Goal: Task Accomplishment & Management: Use online tool/utility

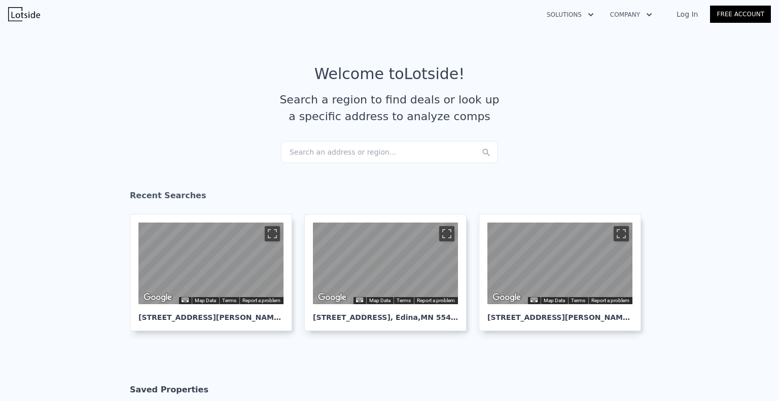
click at [338, 150] on div "Search an address or region..." at bounding box center [389, 152] width 217 height 22
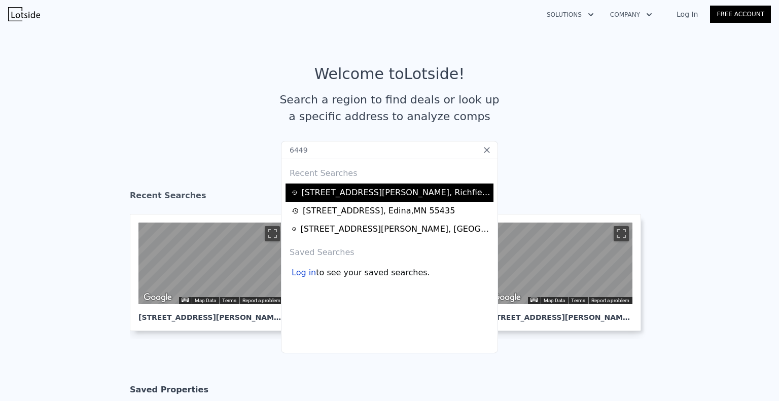
type input "6449"
click at [357, 192] on div "[STREET_ADDRESS][PERSON_NAME]" at bounding box center [395, 193] width 189 height 12
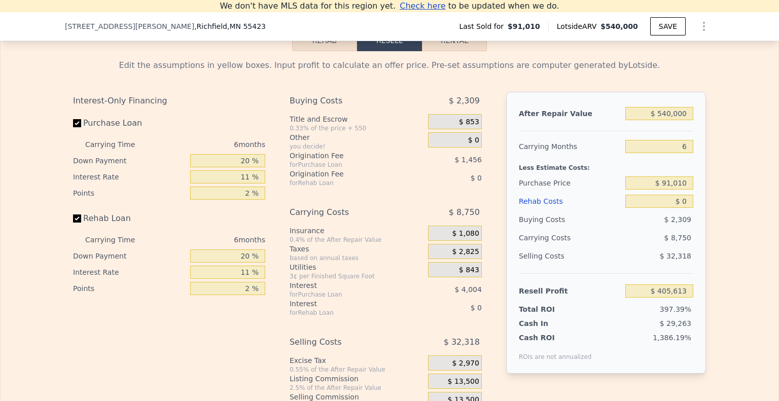
scroll to position [1447, 0]
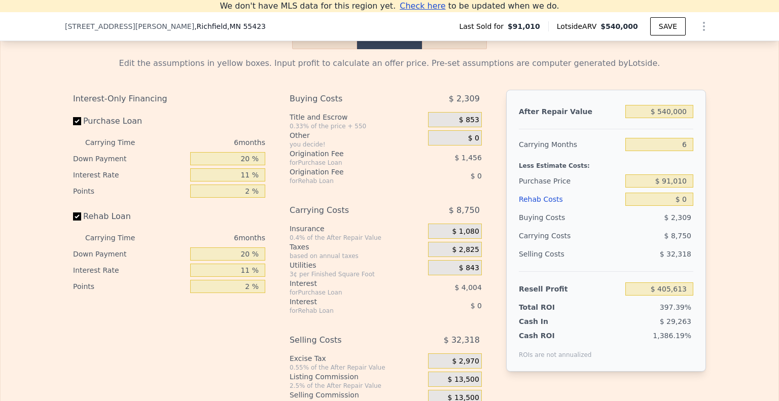
click at [328, 49] on button "Rehab" at bounding box center [324, 38] width 65 height 21
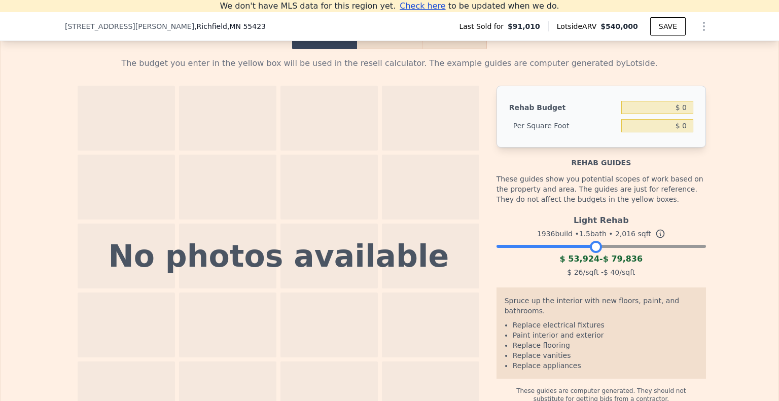
click at [592, 247] on div at bounding box center [601, 244] width 209 height 6
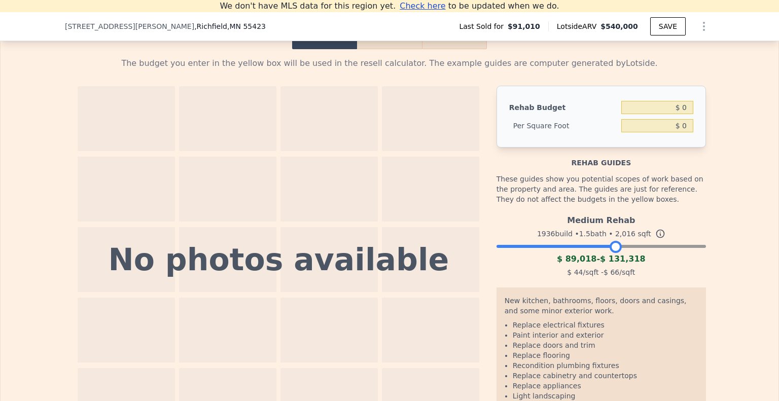
click at [612, 247] on div at bounding box center [601, 244] width 209 height 6
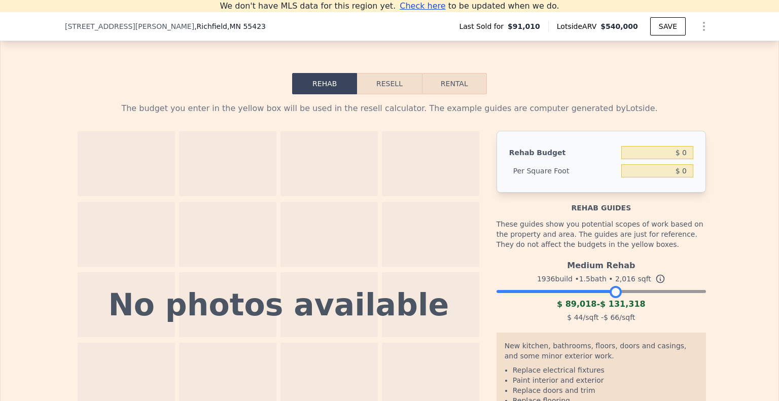
scroll to position [1394, 0]
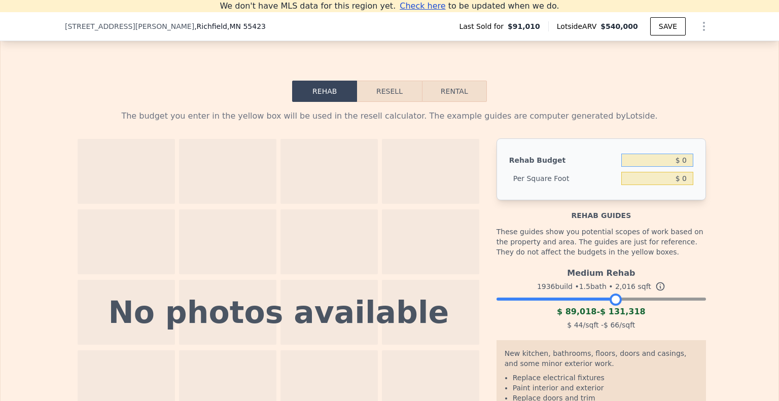
click at [680, 167] on input "$ 0" at bounding box center [657, 160] width 72 height 13
type input "$ 100,000"
type input "$ 49.60"
click at [388, 101] on button "Resell" at bounding box center [389, 91] width 64 height 21
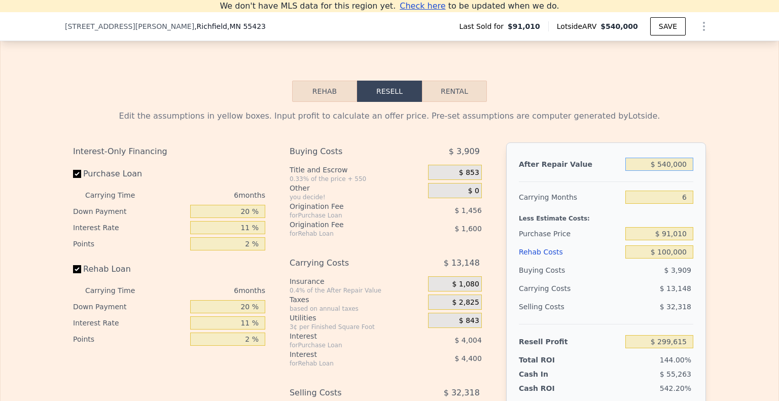
click at [670, 171] on input "$ 540,000" at bounding box center [659, 164] width 68 height 13
type input "$ 4"
type input "-$ 207,533"
type input "$ 4,650"
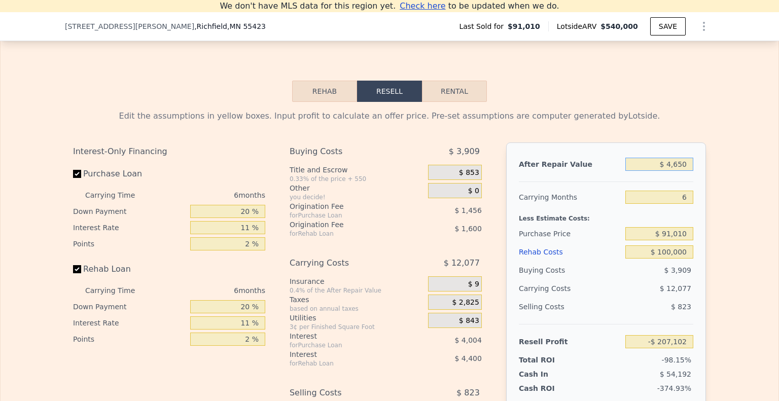
type input "-$ 203,169"
type input "$ 46,500"
type input "-$ 163,867"
type input "$ 465,000"
type input "$ 229,177"
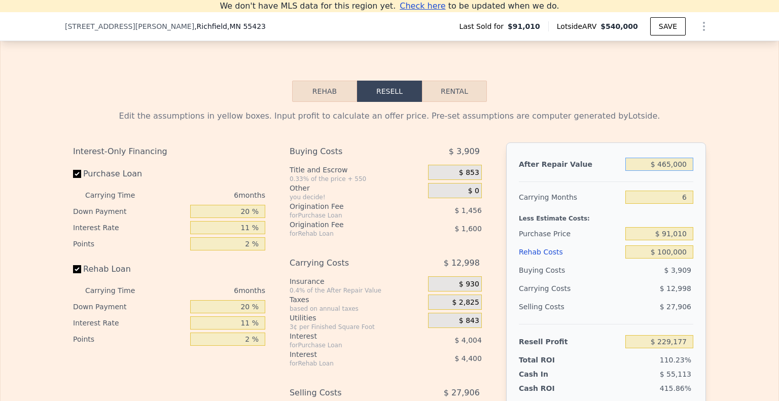
type input "$ 465,000"
type input "5"
type input "$ 231,344"
type input "5"
type input "$ 1"
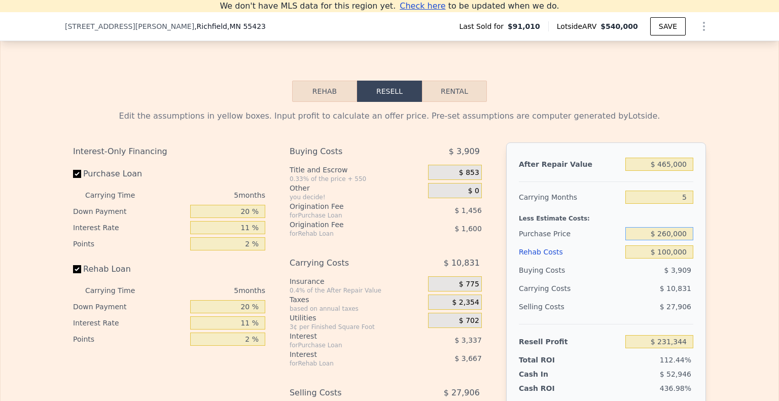
type input "$ 260,000"
type input "$ 52,887"
click at [704, 221] on div "Edit the assumptions in yellow boxes. Input profit to calculate an offer price.…" at bounding box center [389, 290] width 649 height 377
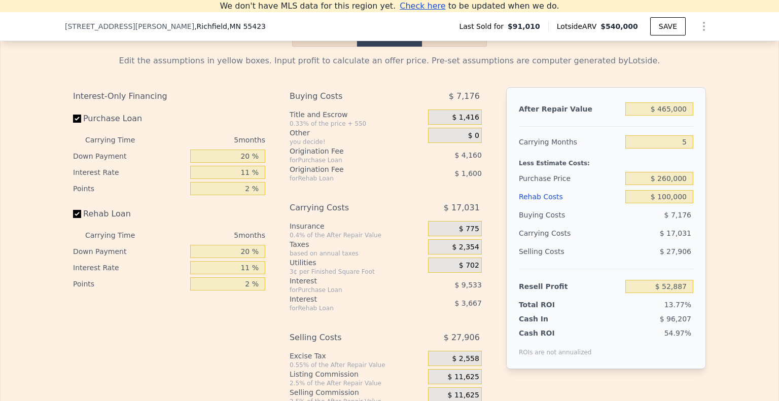
scroll to position [1450, 0]
click at [676, 184] on input "$ 260,000" at bounding box center [659, 177] width 68 height 13
type input "$ 250,000"
type input "$ 63,450"
click at [580, 164] on div "Less Estimate Costs:" at bounding box center [606, 159] width 174 height 18
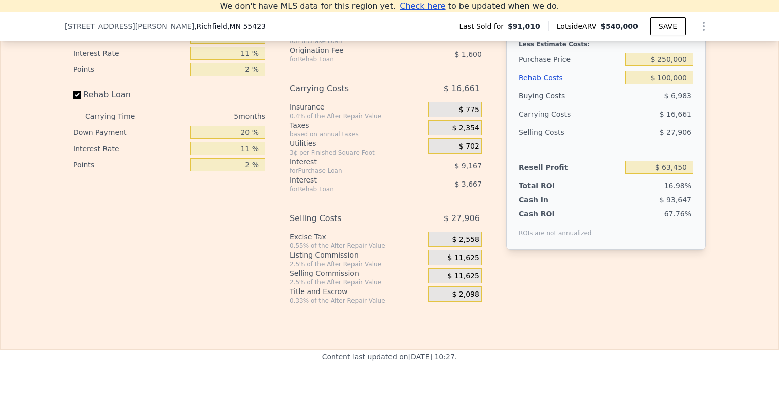
scroll to position [1568, 0]
click at [451, 263] on span "$ 11,625" at bounding box center [463, 258] width 31 height 9
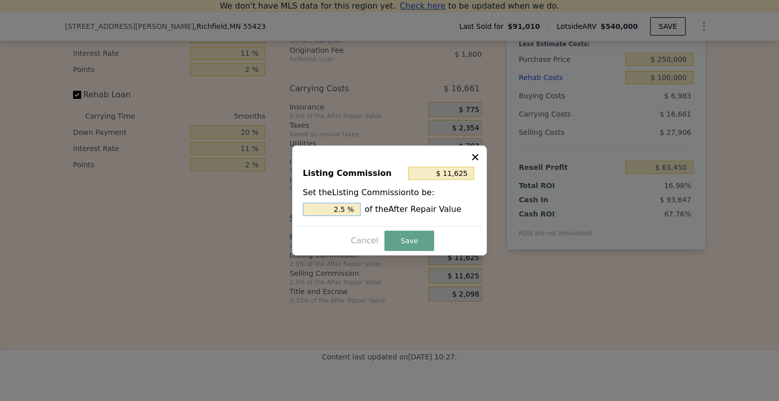
click at [349, 209] on input "2.5 %" at bounding box center [332, 209] width 58 height 13
type input "$ 9,300"
type input "2. %"
type input "$ 12,555"
type input "2.7 %"
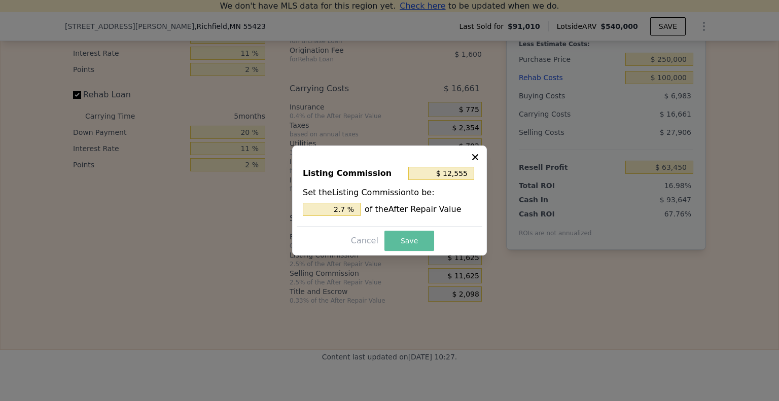
click at [394, 236] on button "Save" at bounding box center [410, 241] width 50 height 20
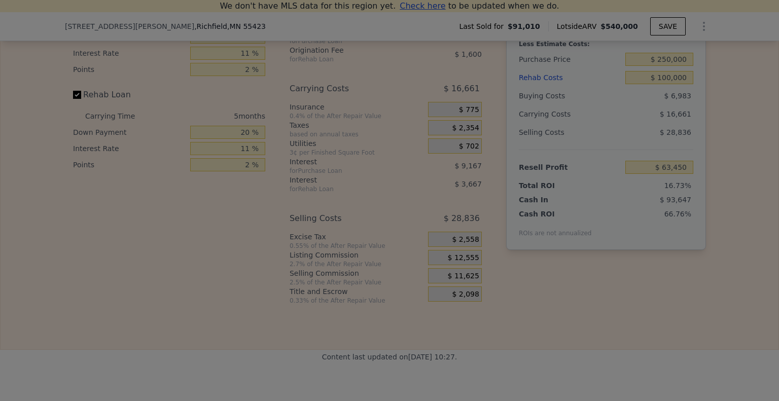
type input "$ 62,520"
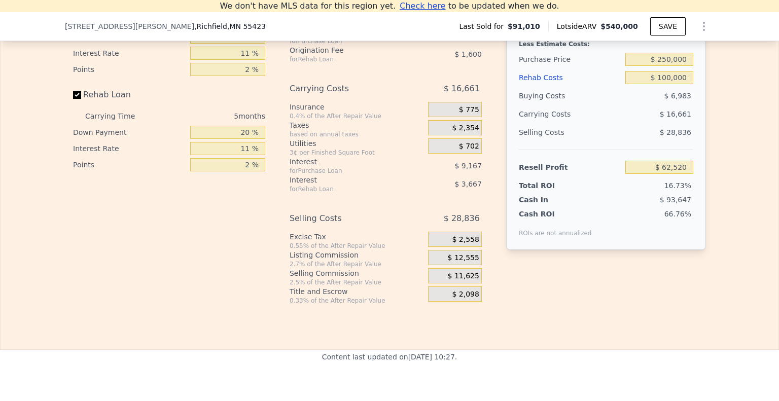
click at [446, 284] on div "$ 11,625" at bounding box center [455, 275] width 54 height 15
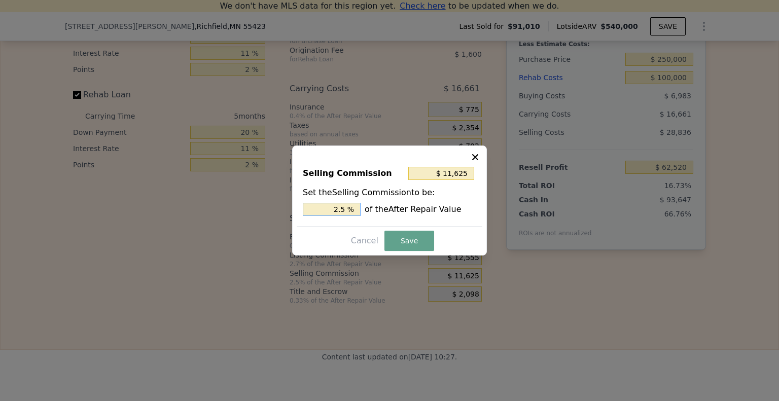
click at [347, 208] on input "2.5 %" at bounding box center [332, 209] width 58 height 13
type input "$ 9,300"
type input "2. %"
type input "$ 12,555"
type input "2.7 %"
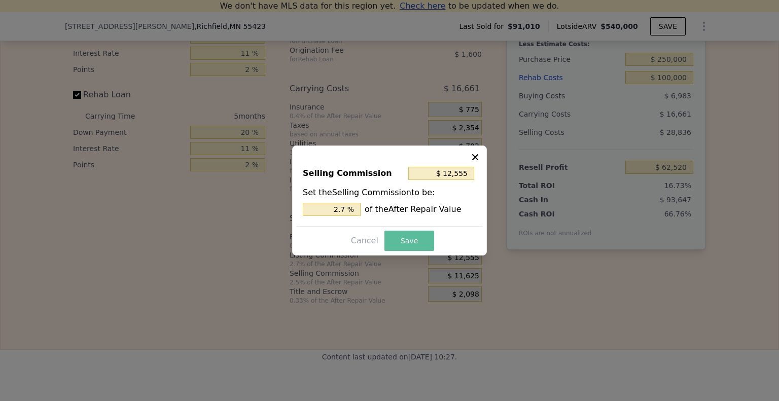
click at [389, 233] on button "Save" at bounding box center [410, 241] width 50 height 20
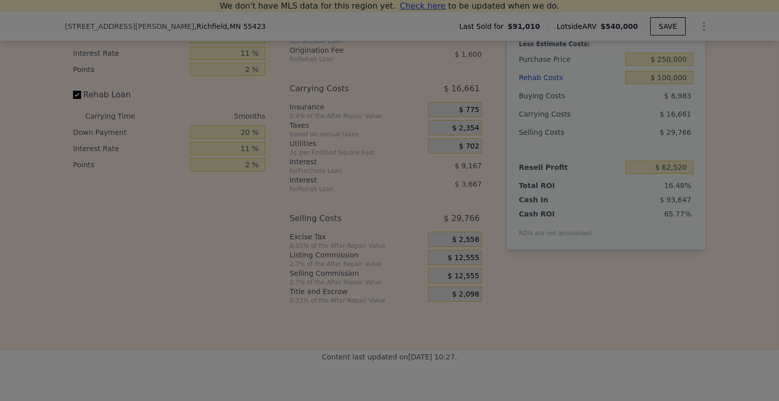
type input "$ 61,590"
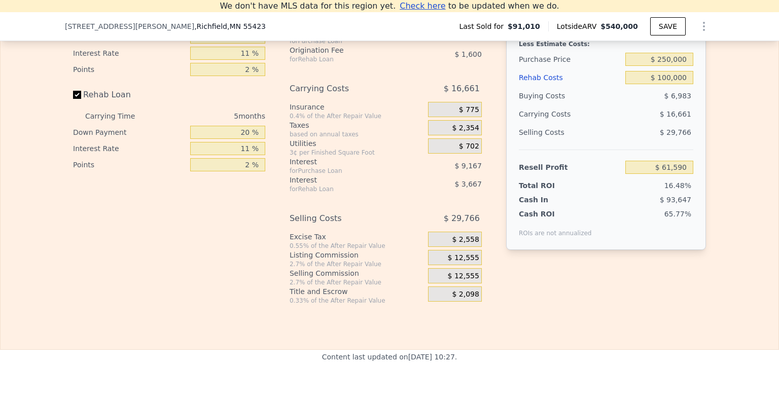
click at [442, 265] on div "$ 12,555" at bounding box center [455, 257] width 54 height 15
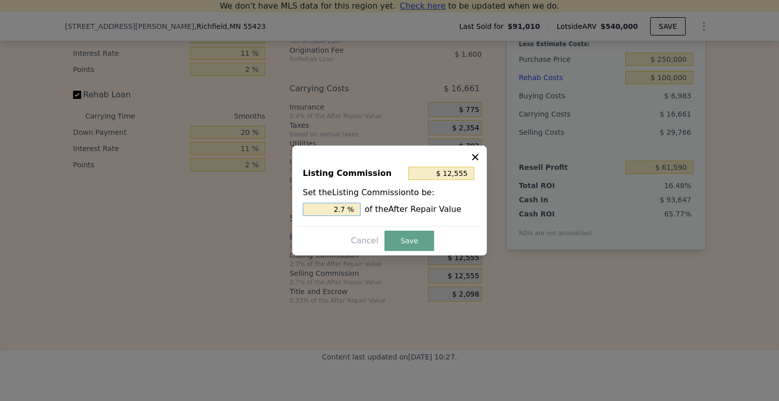
click at [345, 211] on input "2.7 %" at bounding box center [332, 209] width 58 height 13
type input "2.7 %"
type input "$ 9,300"
type input "2 %"
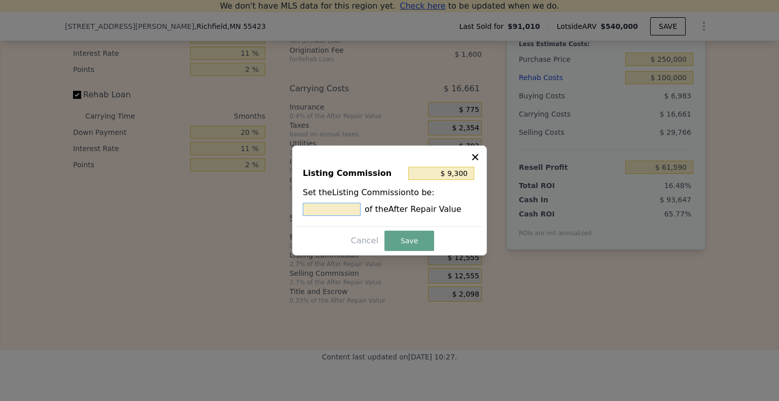
type input "$ 13,950"
type input "3 %"
click at [405, 240] on button "Save" at bounding box center [410, 241] width 50 height 20
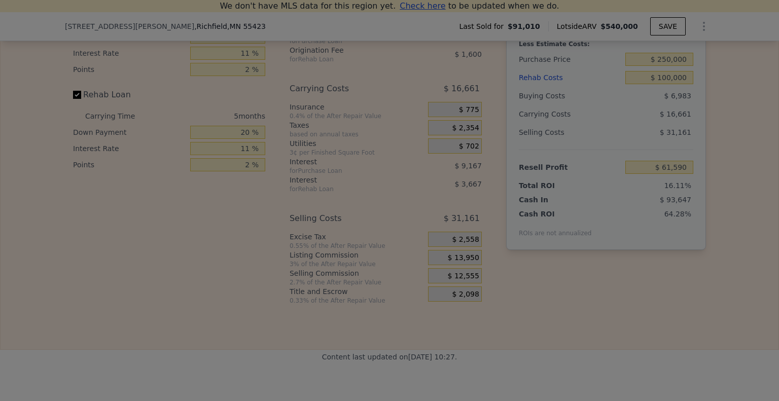
type input "$ 60,195"
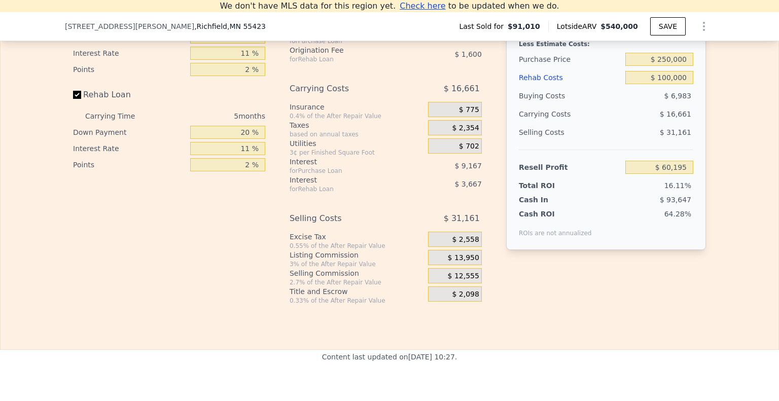
click at [454, 281] on span "$ 12,555" at bounding box center [463, 276] width 31 height 9
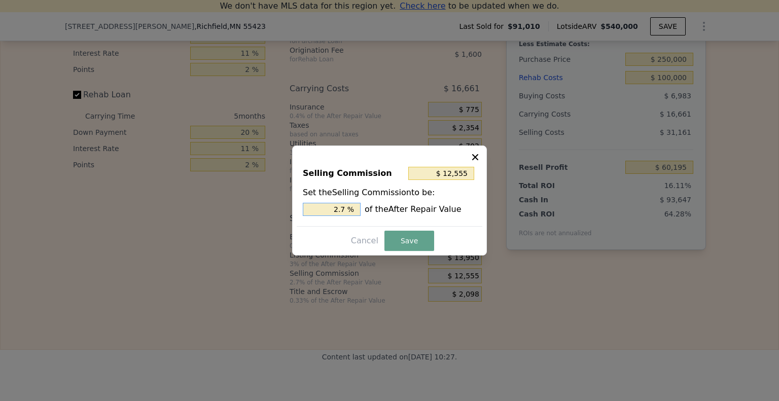
click at [349, 209] on input "2.7 %" at bounding box center [332, 209] width 58 height 13
type input "$ 9,300"
type input "2 %"
type input "$ 13,950"
type input "3 %"
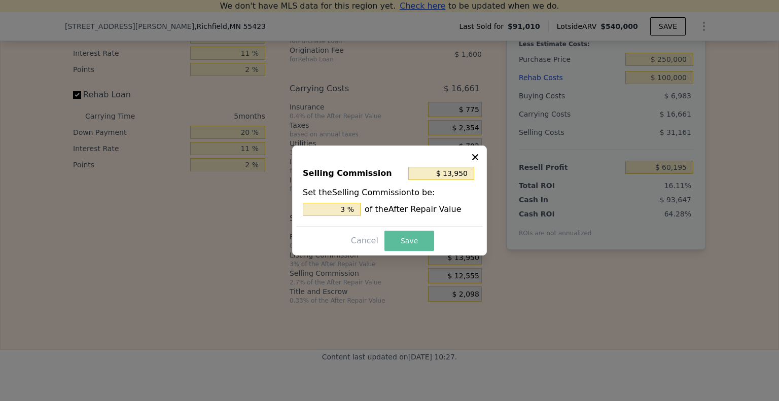
click at [410, 241] on button "Save" at bounding box center [410, 241] width 50 height 20
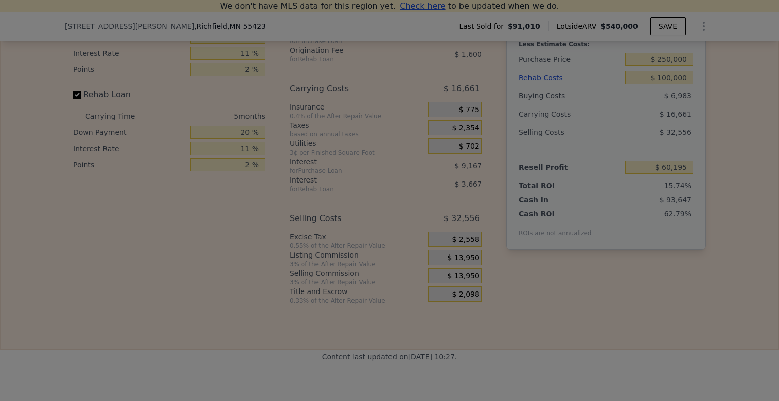
type input "$ 58,800"
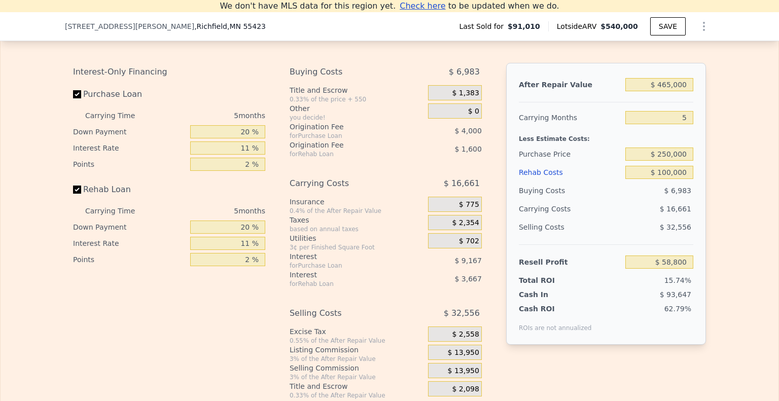
scroll to position [1473, 0]
click at [580, 272] on div "Resell Profit" at bounding box center [570, 263] width 102 height 18
type input "$ 540,000"
type input "6"
type input "$ 0"
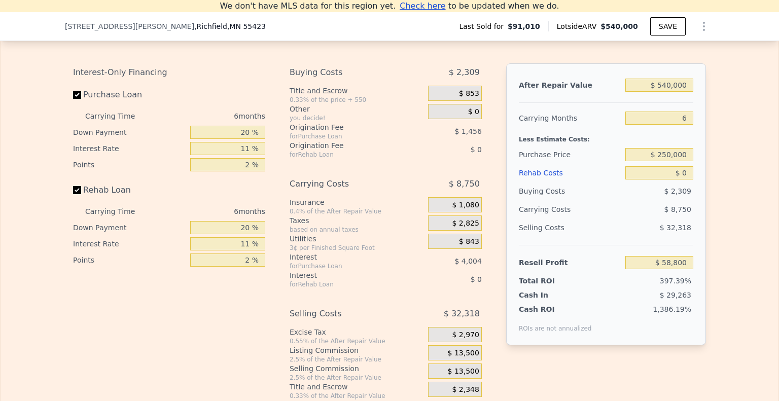
type input "$ 405,613"
click at [676, 178] on div "$ 0" at bounding box center [659, 173] width 68 height 18
click at [684, 182] on div "$ 0" at bounding box center [659, 173] width 68 height 18
click at [684, 180] on input "$ 0" at bounding box center [659, 172] width 68 height 13
type input "$ 01,000"
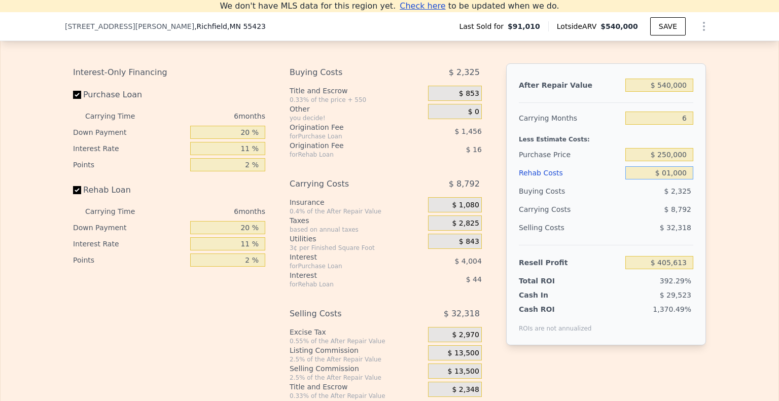
type input "$ 404,555"
type input "$ 010,000"
type input "$ 395,015"
type input "$ 0100,000"
type input "$ 299,615"
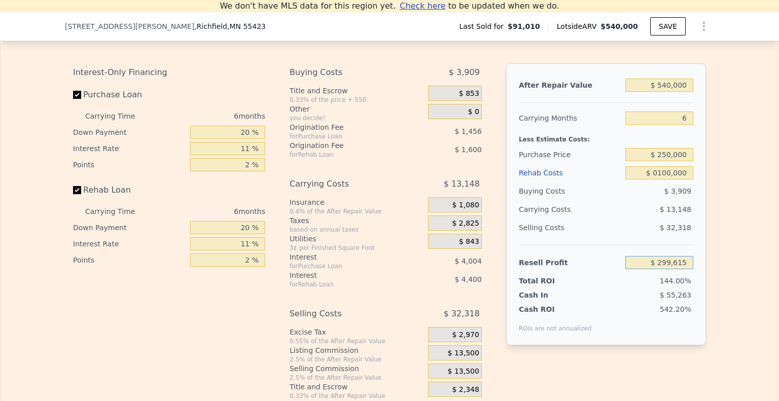
type input "$ 100,000"
type input "$ 91,010"
click at [669, 92] on input "$ 540,000" at bounding box center [659, 85] width 68 height 13
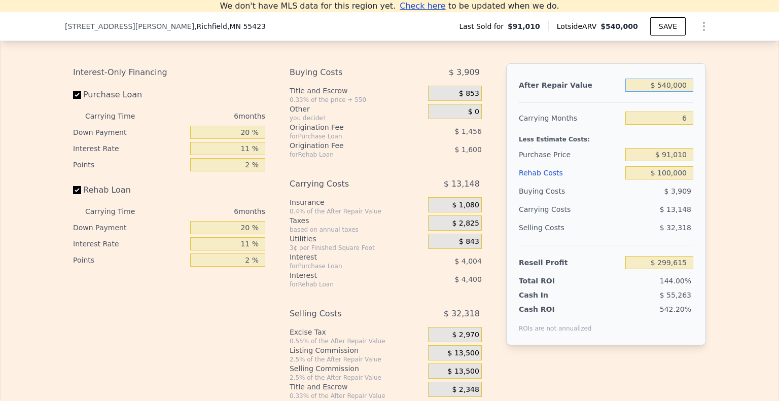
click at [669, 92] on input "$ 540,000" at bounding box center [659, 85] width 68 height 13
type input "$ 45"
type input "-$ 207,494"
type input "$ 4"
type input "-$ 207,533"
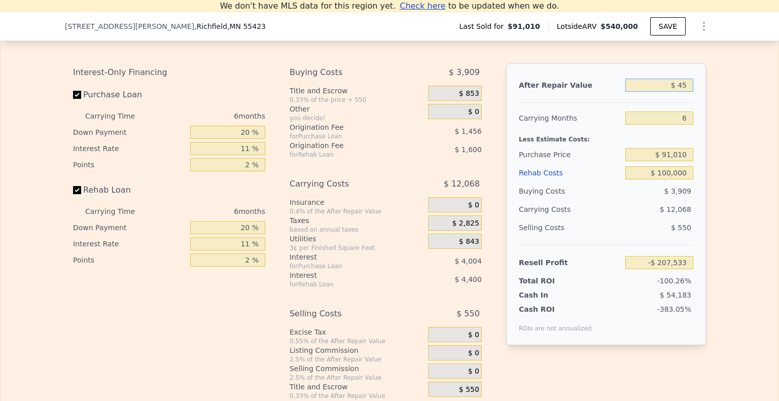
type input "$ 450"
type input "-$ 207,113"
type input "$ 4,500"
type input "-$ 203,312"
type input "$ 45,000"
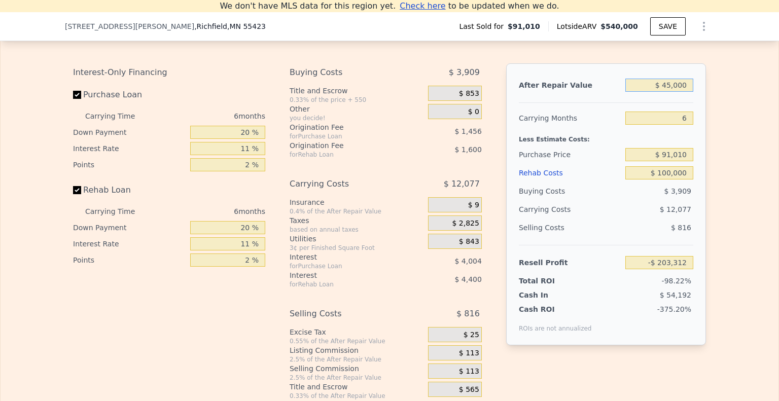
type input "-$ 165,274"
type input "$ 45,000"
click at [669, 161] on input "$ 91,010" at bounding box center [659, 154] width 68 height 13
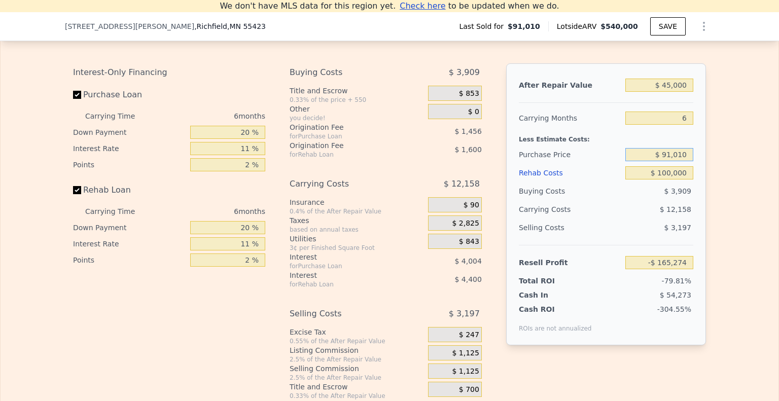
click at [669, 161] on input "$ 91,010" at bounding box center [659, 154] width 68 height 13
type input "$ 250,000"
type input "-$ 334,334"
click at [673, 92] on input "$ 45,000" at bounding box center [659, 85] width 68 height 13
type input "$ 450,000"
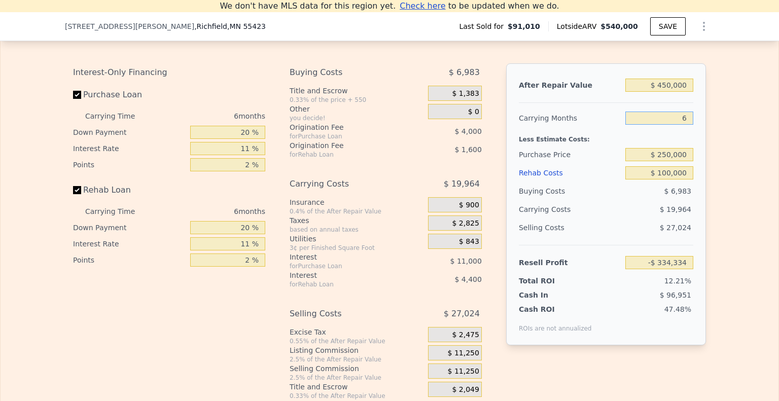
type input "$ 46,029"
click at [615, 160] on div "Purchase Price" at bounding box center [570, 155] width 102 height 18
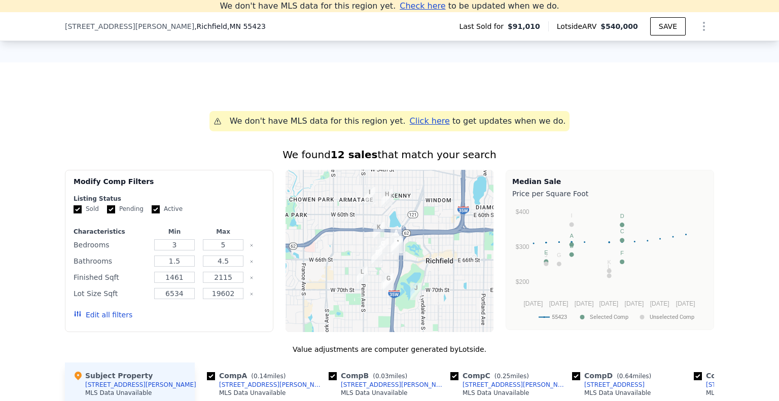
scroll to position [0, 0]
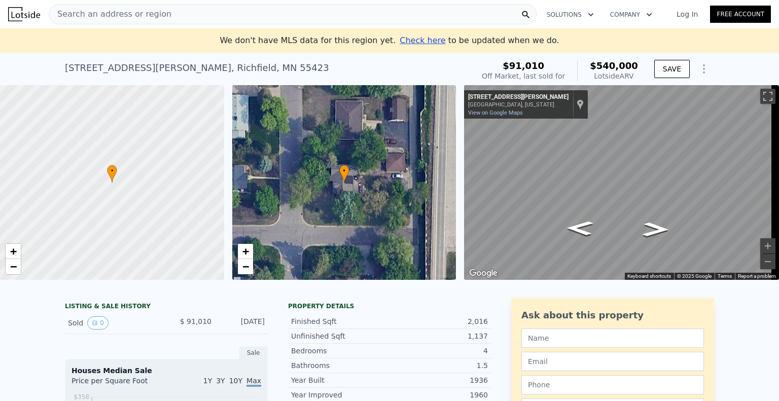
click at [195, 10] on div "Search an address or region" at bounding box center [293, 14] width 488 height 20
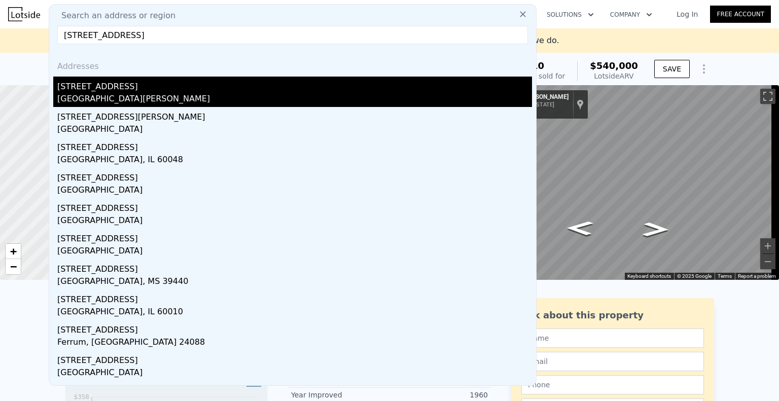
type input "[STREET_ADDRESS]"
click at [126, 104] on div "[GEOGRAPHIC_DATA][PERSON_NAME]" at bounding box center [294, 100] width 475 height 14
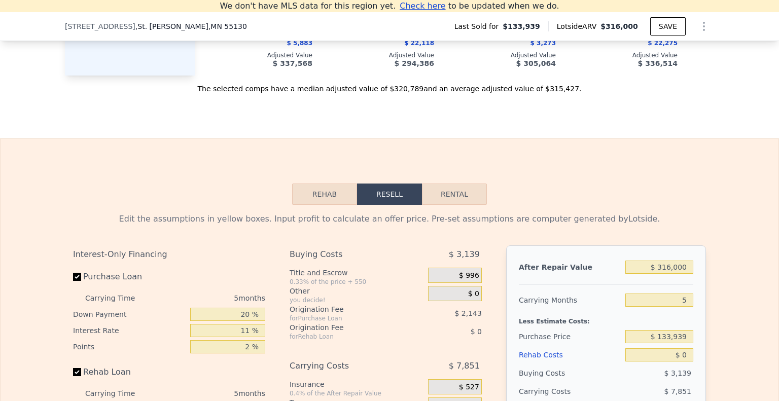
scroll to position [1299, 0]
click at [323, 204] on button "Rehab" at bounding box center [324, 193] width 65 height 21
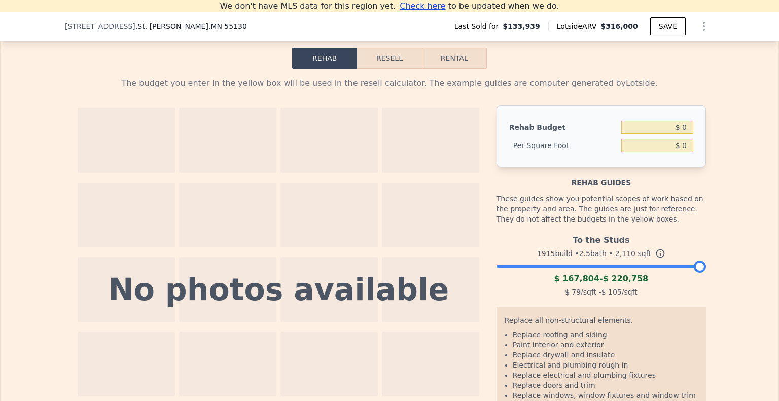
scroll to position [1439, 0]
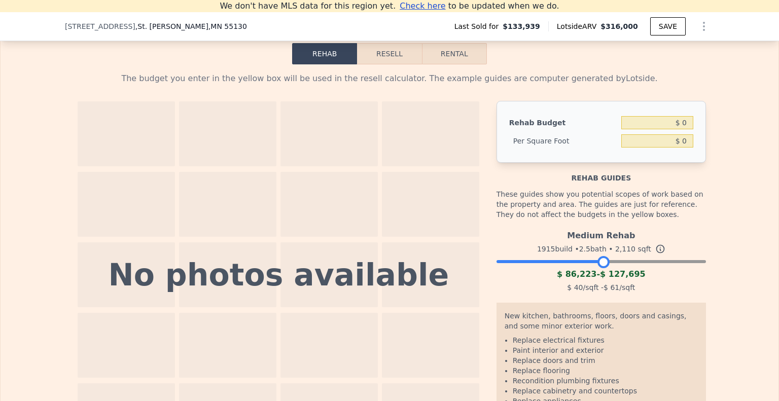
click at [601, 262] on div at bounding box center [601, 259] width 209 height 6
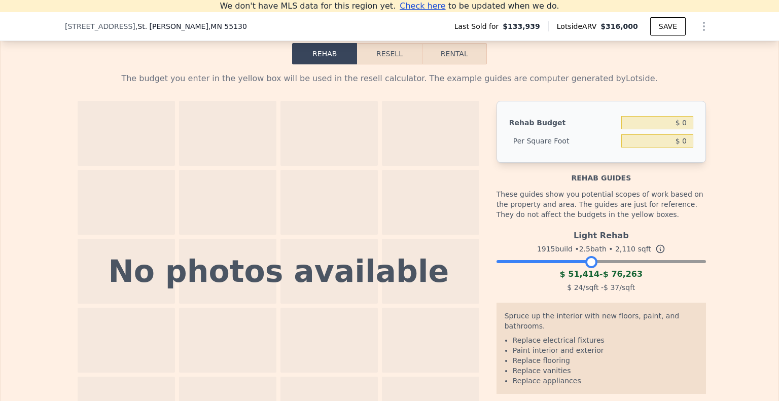
click at [586, 262] on div at bounding box center [601, 259] width 209 height 6
click at [595, 262] on div at bounding box center [601, 259] width 209 height 6
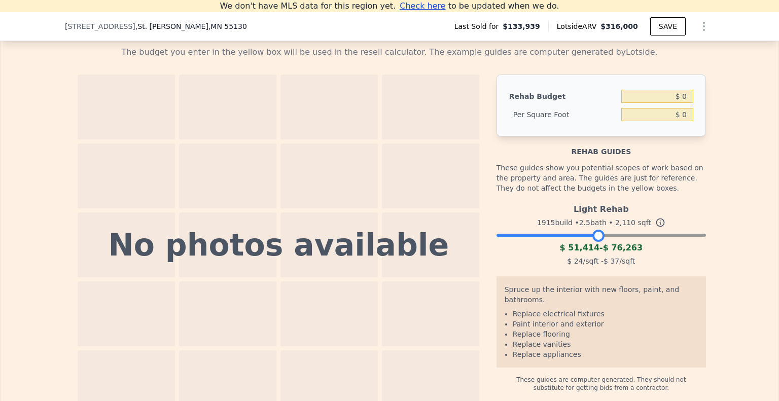
scroll to position [1465, 0]
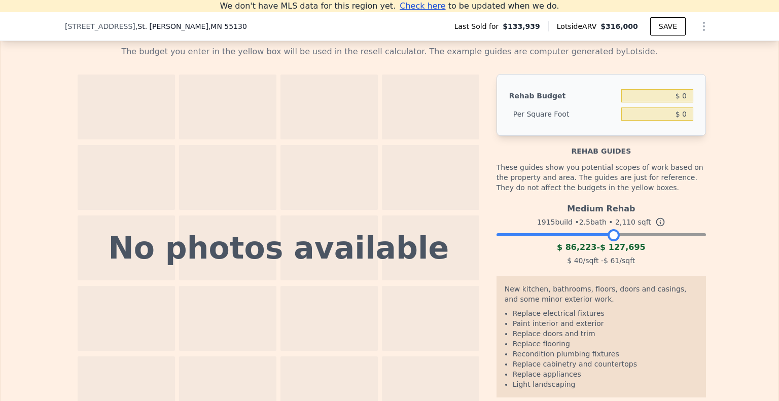
click at [609, 235] on div at bounding box center [601, 232] width 209 height 6
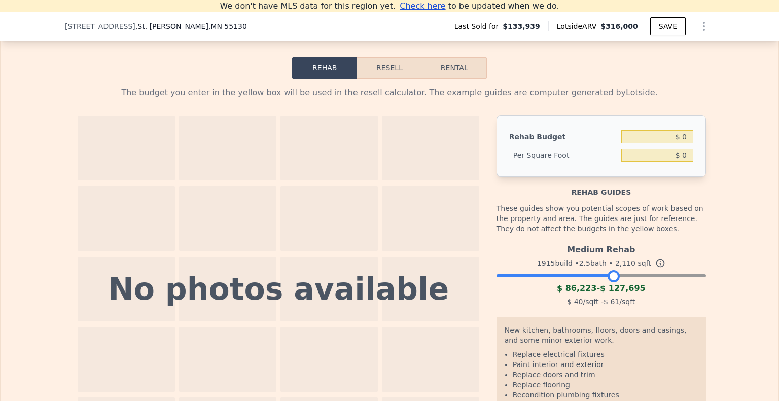
scroll to position [1420, 0]
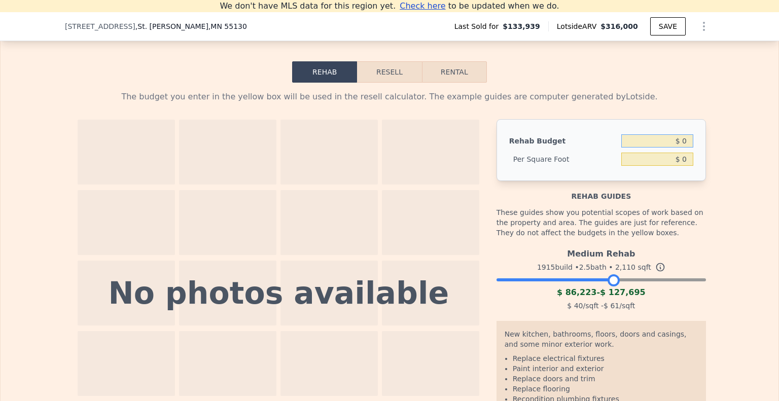
click at [662, 148] on input "$ 0" at bounding box center [657, 140] width 72 height 13
type input "$ 80,000"
type input "$ 37.91"
click at [370, 80] on button "Resell" at bounding box center [389, 71] width 64 height 21
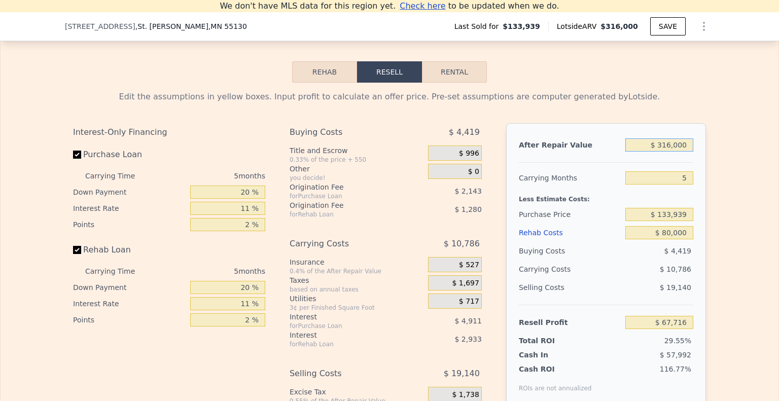
click at [676, 152] on input "$ 316,000" at bounding box center [659, 144] width 68 height 13
type input "$ 2,450"
type input "-$ 226,864"
type input "$ 24,500"
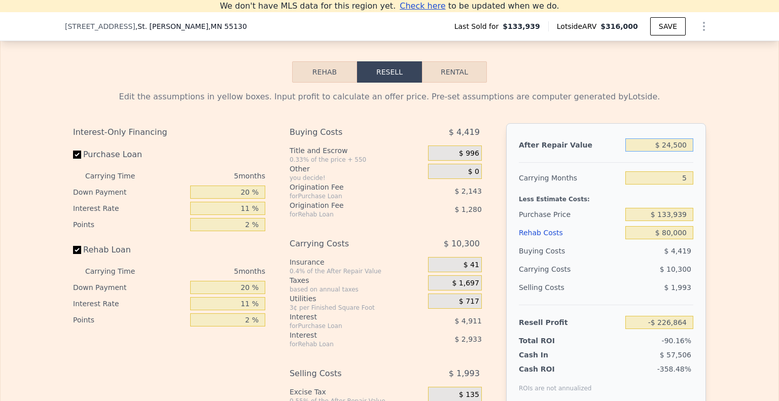
type input "-$ 206,151"
type input "$ 245,000"
type input "$ 1,011"
type input "$ 245,000"
type input "$ 220,000"
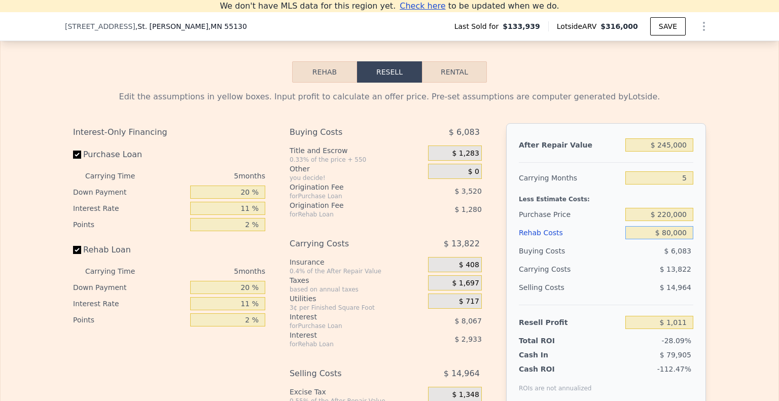
type input "-$ 89,869"
click at [676, 152] on input "$ 245,000" at bounding box center [659, 144] width 68 height 13
click at [661, 152] on input "$ 245,000" at bounding box center [659, 144] width 68 height 13
type input "$ 290"
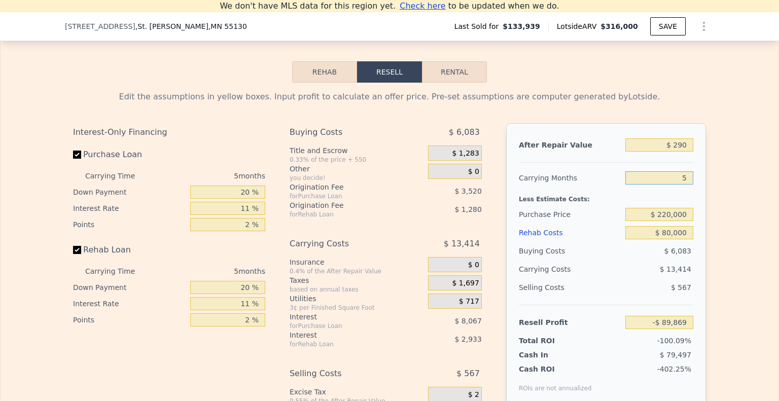
type input "-$ 319,774"
type input "$ 290,000"
type input "-$ 47,591"
type input "$ 290,000"
click at [679, 221] on input "$ 220,000" at bounding box center [659, 214] width 68 height 13
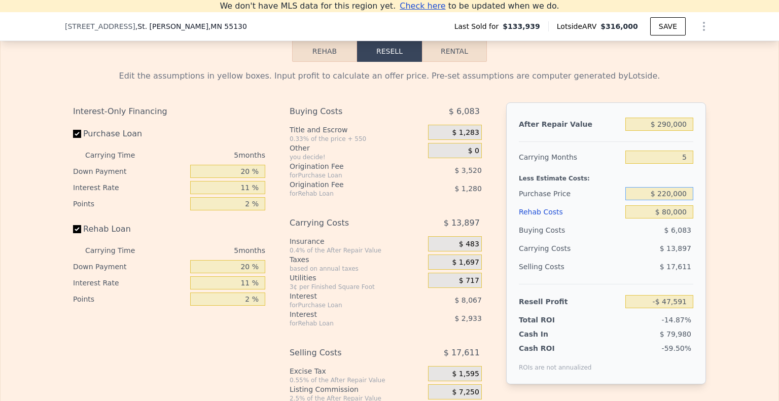
scroll to position [1443, 0]
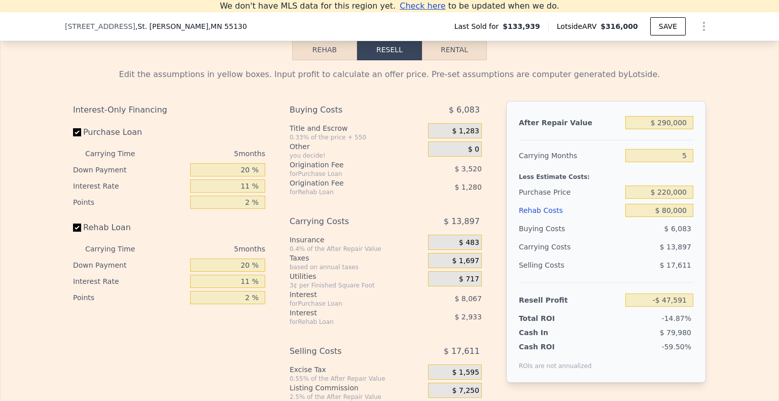
click at [611, 201] on div "Purchase Price" at bounding box center [570, 192] width 102 height 18
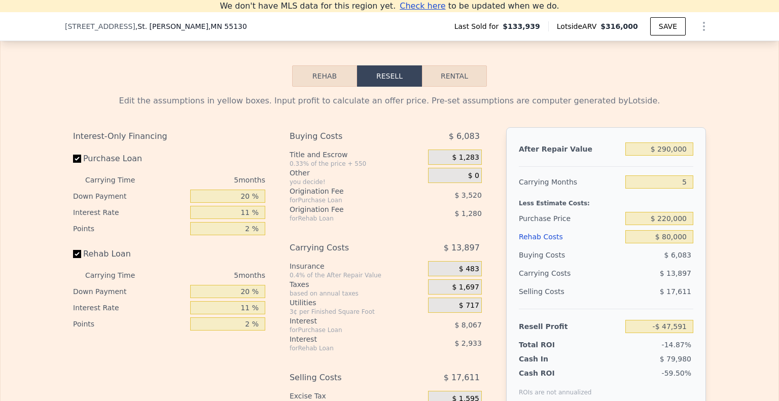
scroll to position [1416, 0]
click at [668, 243] on input "$ 80,000" at bounding box center [659, 236] width 68 height 13
type input "$ 0000"
type input "$ 36,624"
type input "$ 30,000"
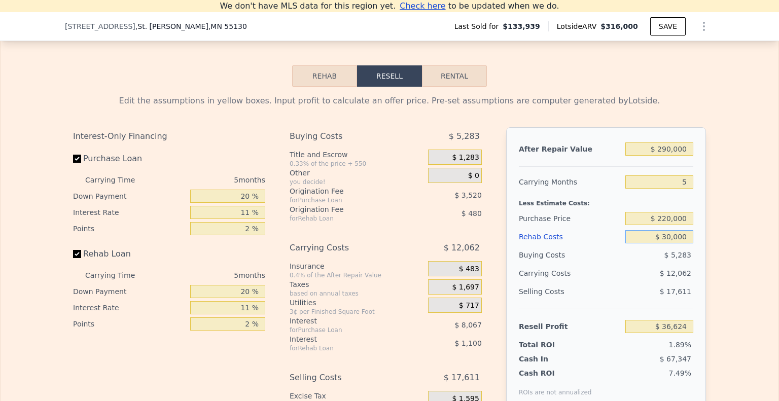
type input "$ 5,044"
type input "$ 30,000"
click at [625, 243] on input "$ 30,000" at bounding box center [659, 236] width 68 height 13
click at [592, 207] on div "Less Estimate Costs:" at bounding box center [606, 200] width 174 height 18
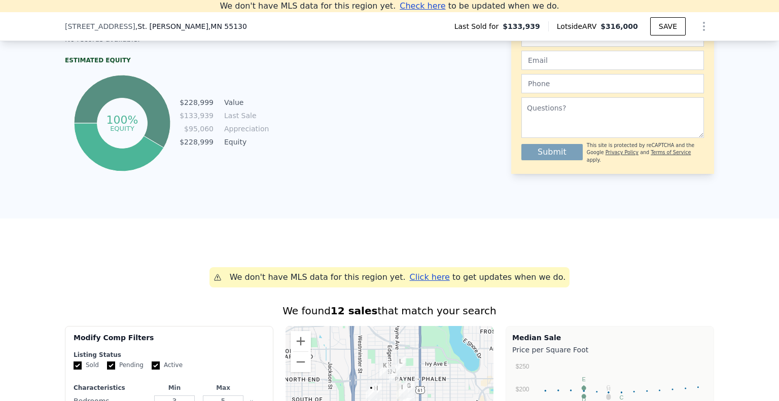
scroll to position [536, 0]
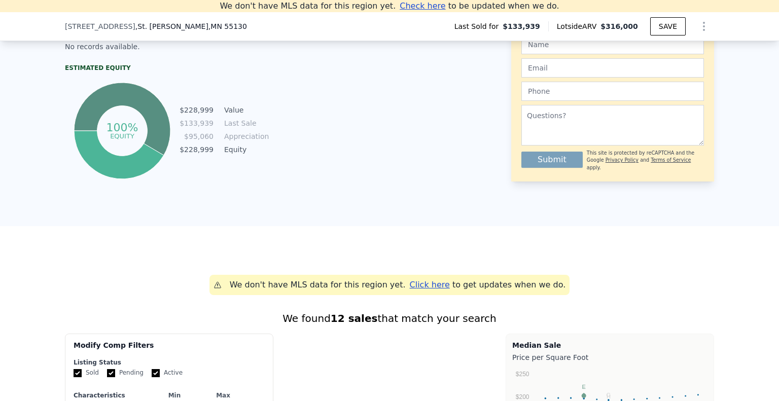
type input "$ 316,000"
type input "$ 0"
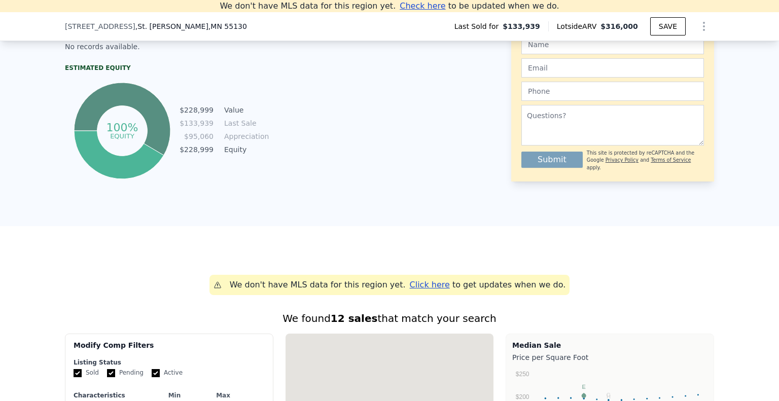
type input "$ 151,931"
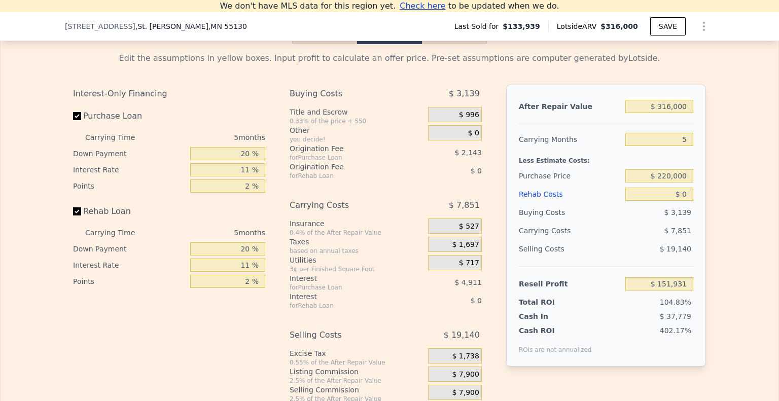
scroll to position [1457, 0]
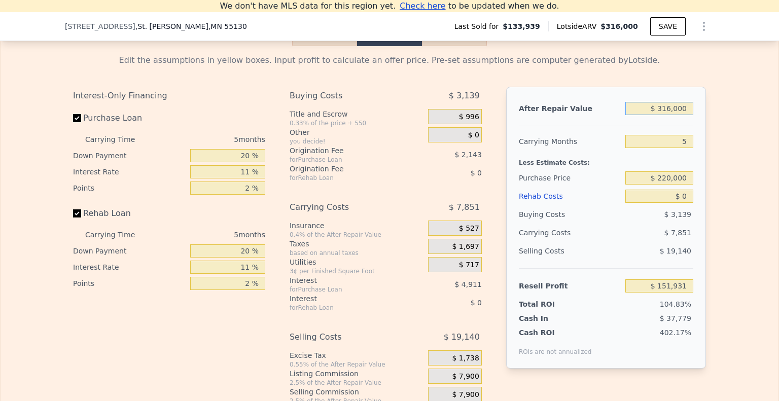
click at [665, 115] on input "$ 316,000" at bounding box center [659, 108] width 68 height 13
type input "$ 2"
type input "-$ 144,950"
type input "$ 25,000"
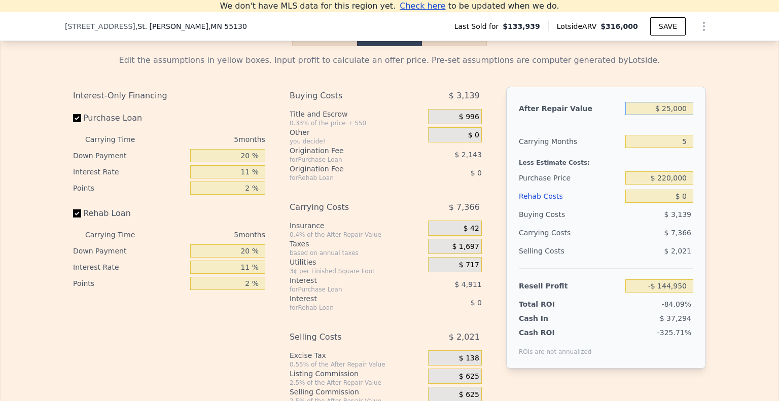
type input "-$ 121,465"
type input "$ 250,000"
type input "$ 89,923"
type input "$ 250,000"
click at [675, 185] on input "$ 220,000" at bounding box center [659, 177] width 68 height 13
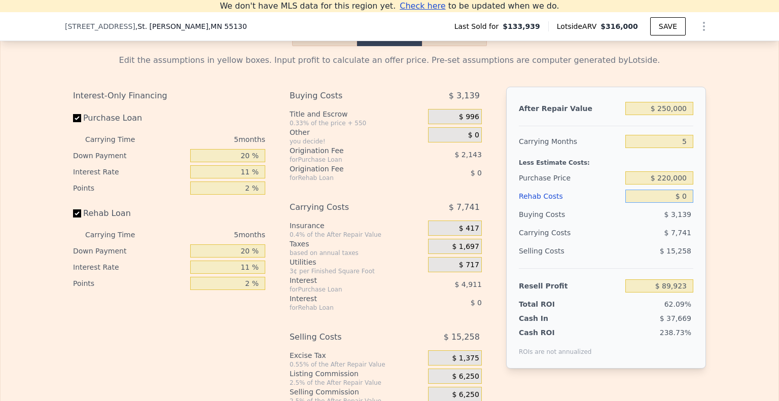
click at [676, 203] on input "$ 0" at bounding box center [659, 196] width 68 height 13
type input "-$ 957"
type input "$ 80,000"
type input "-$ 85,172"
type input "$ 80,000"
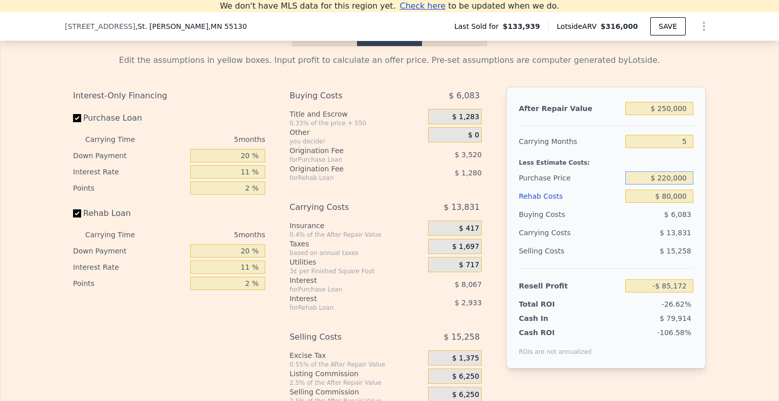
click at [666, 185] on input "$ 220,000" at bounding box center [659, 177] width 68 height 13
type input "$ 195,000"
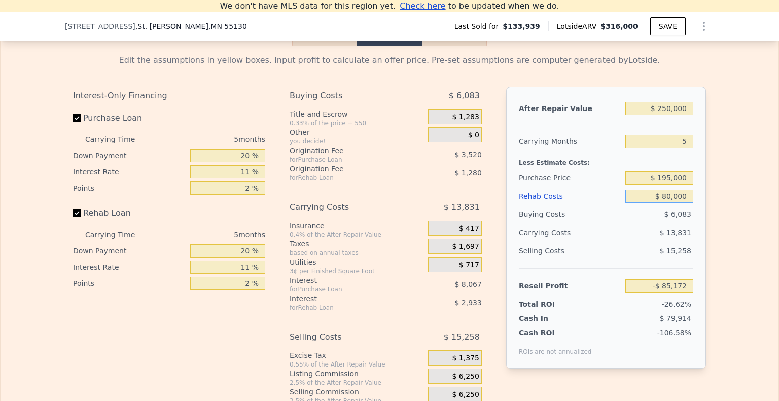
type input "-$ 58,773"
click at [674, 203] on input "$ 80,000" at bounding box center [659, 196] width 68 height 13
type input "$ 8,000"
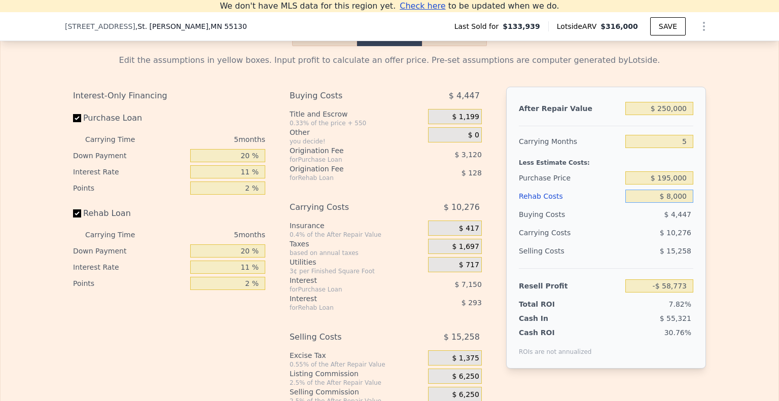
type input "$ 17,019"
click at [672, 203] on input "$ 8,000" at bounding box center [659, 196] width 68 height 13
type input "$ 000"
type input "$ 25,442"
type input "$ 40,000"
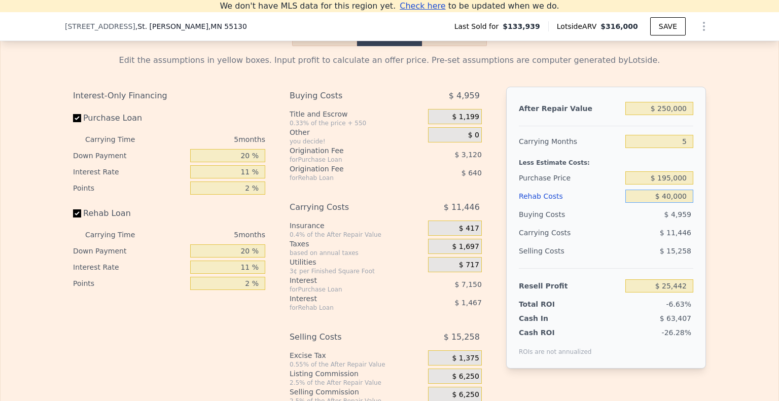
type input "-$ 16,663"
type input "$ 40,000"
click at [669, 185] on input "$ 195,000" at bounding box center [659, 177] width 68 height 13
type input "$ 131,000"
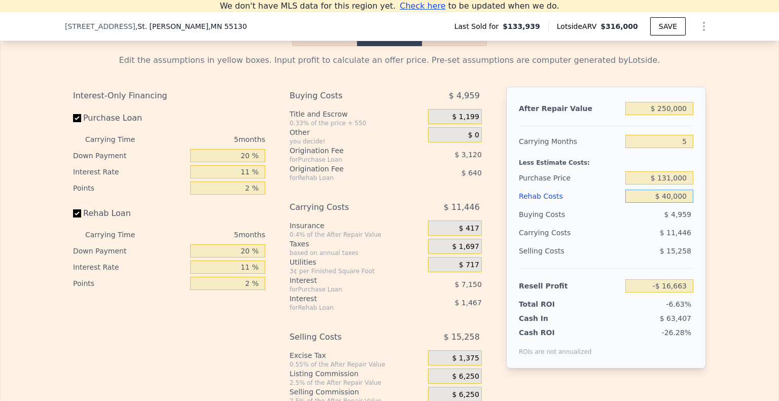
type input "$ 50,919"
click at [647, 205] on div "$ 40,000" at bounding box center [659, 196] width 68 height 18
